Goal: Use online tool/utility: Utilize a website feature to perform a specific function

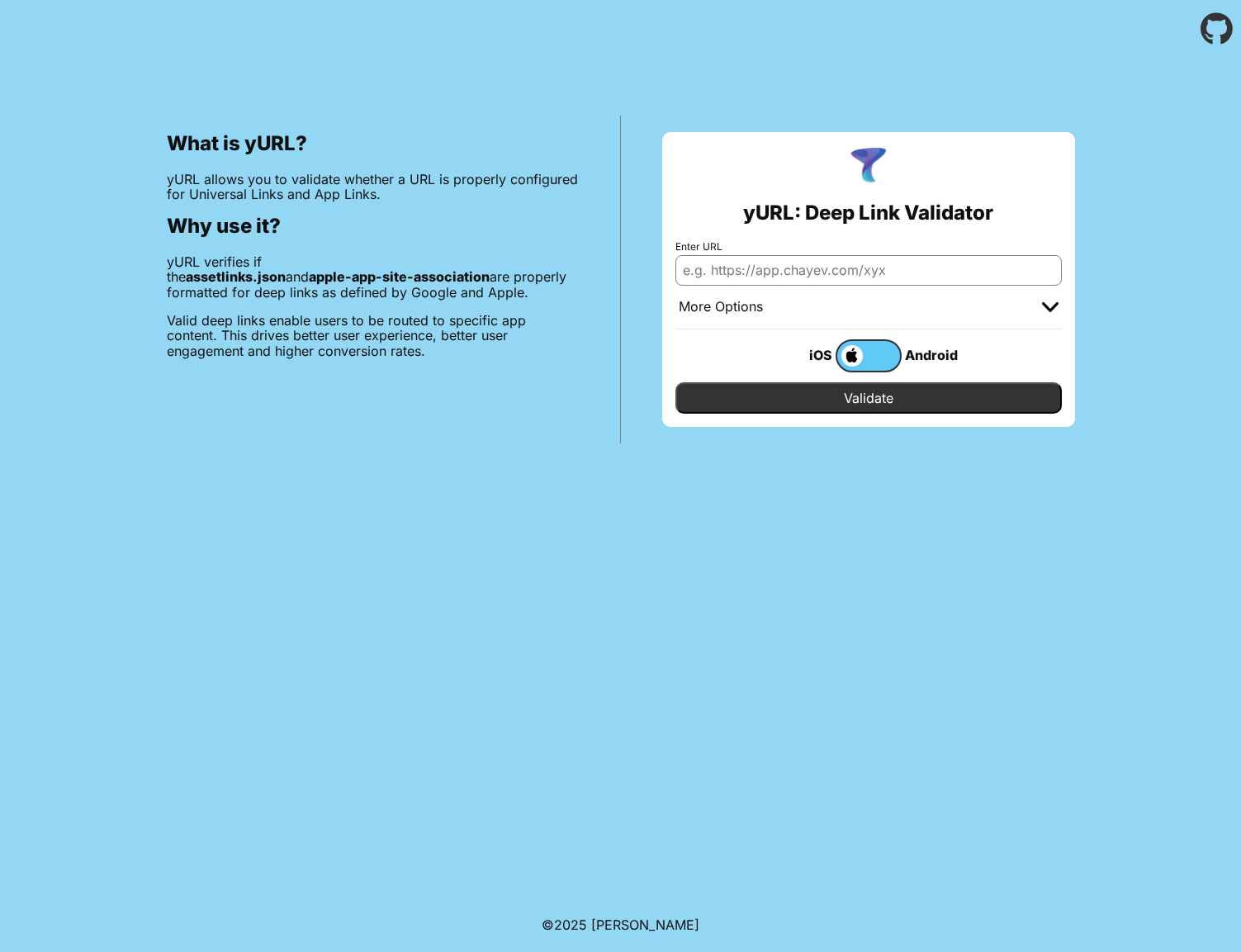
click at [809, 283] on input "Enter URL" at bounding box center [869, 269] width 387 height 29
paste input "[DOMAIN_NAME]"
type input "[DOMAIN_NAME]"
click at [799, 390] on input "Validate" at bounding box center [869, 397] width 387 height 31
